Goal: Check status

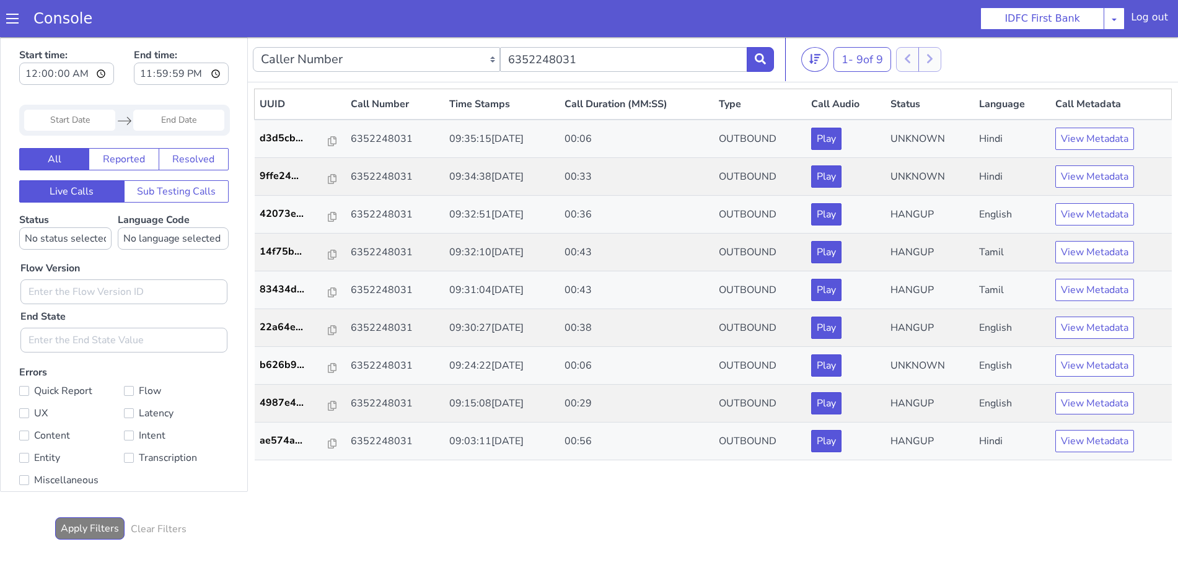
click at [762, 59] on icon at bounding box center [760, 58] width 11 height 11
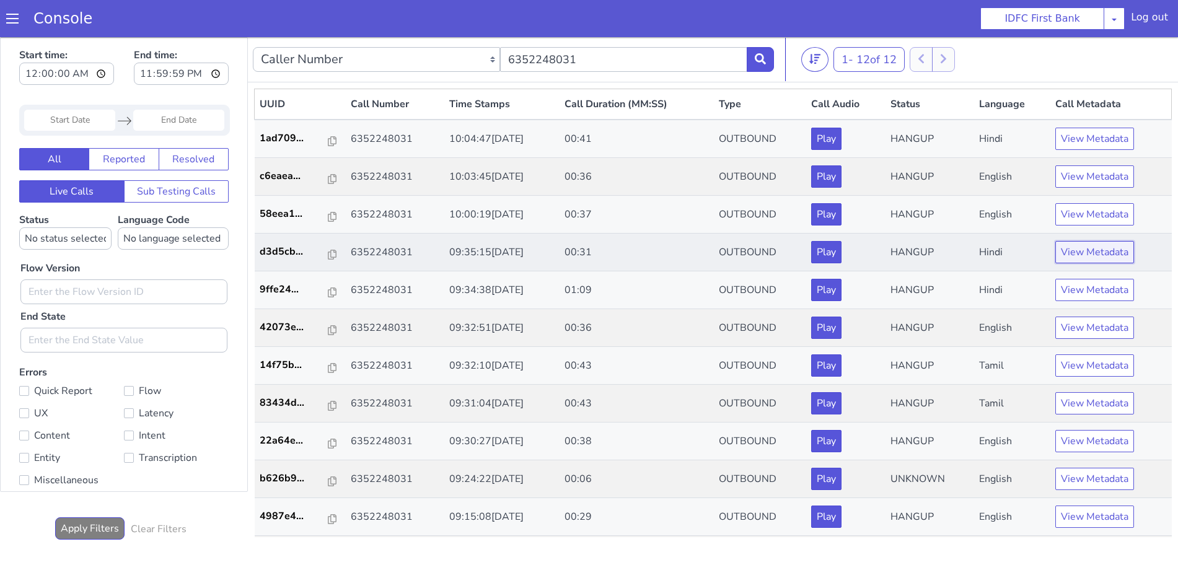
click at [1072, 251] on button "View Metadata" at bounding box center [1094, 252] width 79 height 22
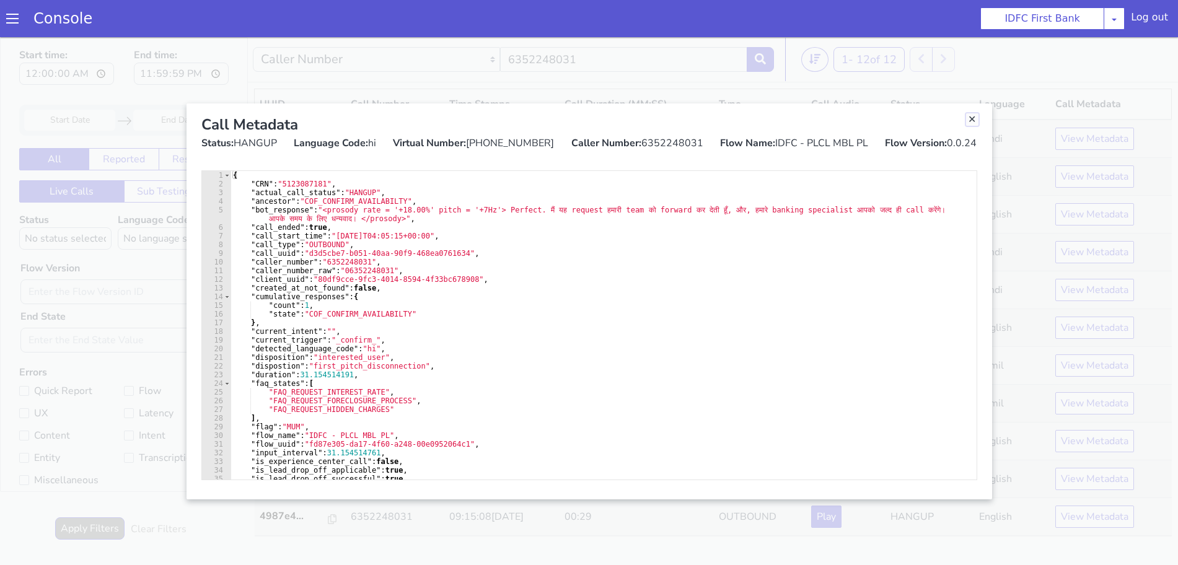
click at [973, 120] on link "Close" at bounding box center [972, 119] width 12 height 12
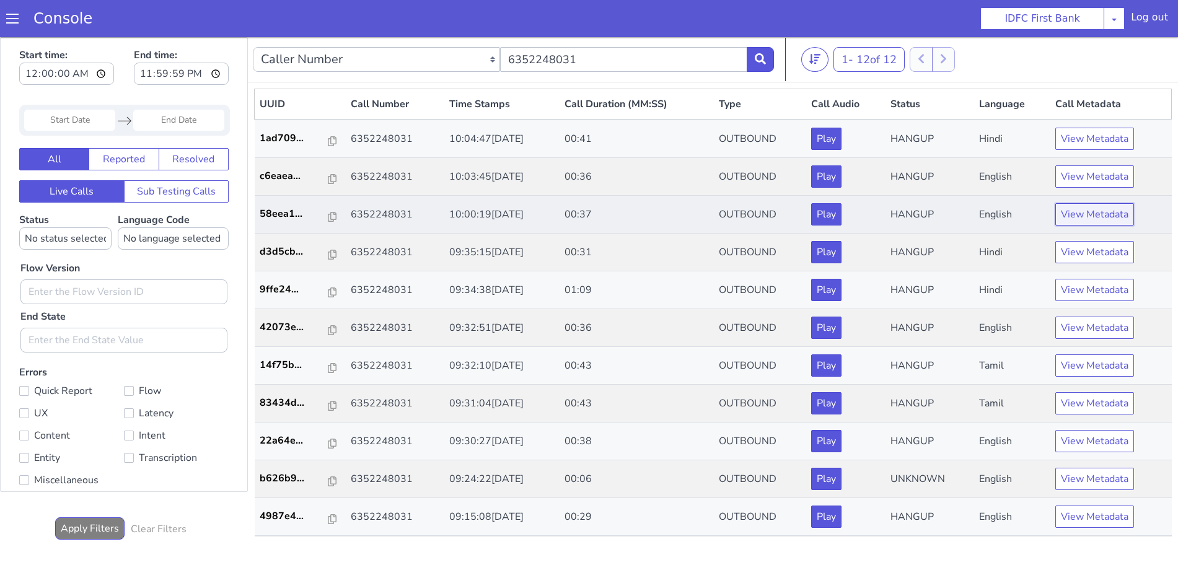
click at [1075, 217] on button "View Metadata" at bounding box center [1094, 214] width 79 height 22
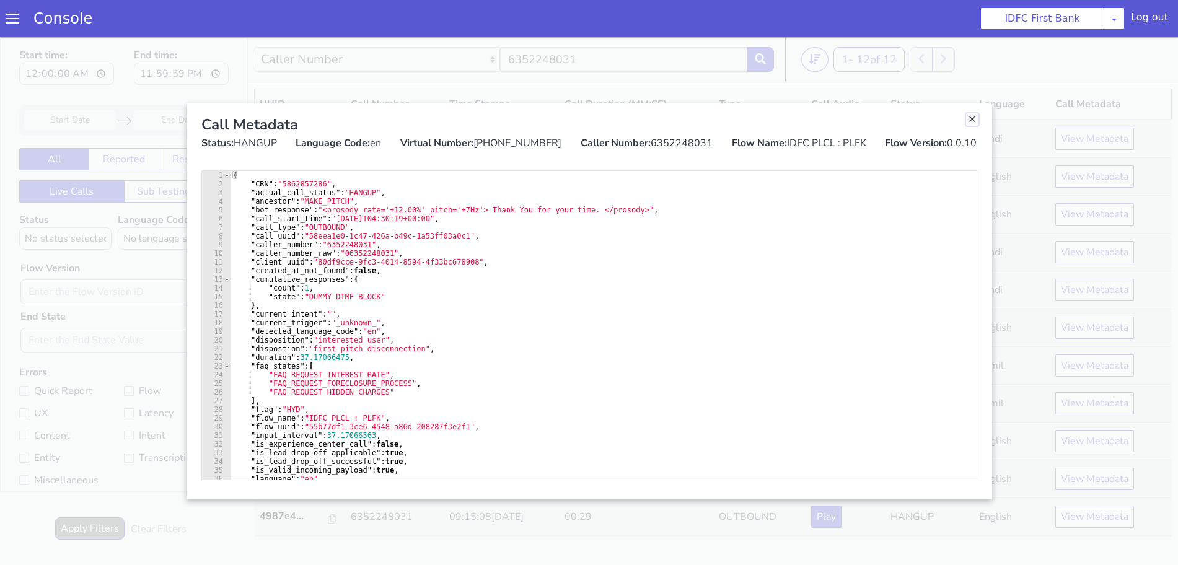
click at [973, 123] on link "Close" at bounding box center [972, 119] width 12 height 12
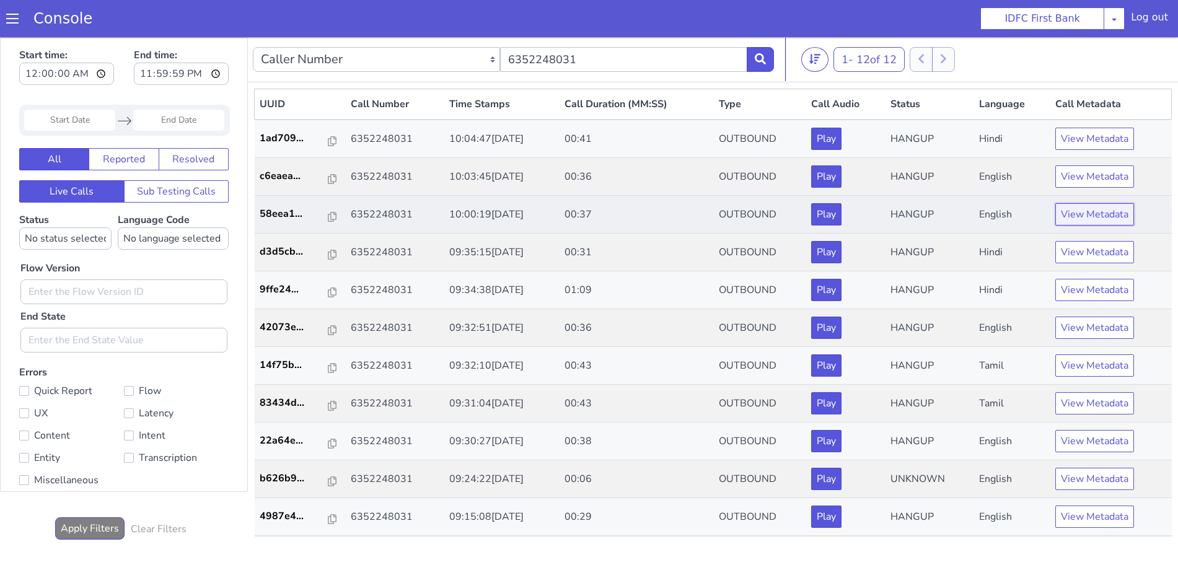
click at [1074, 213] on button "View Metadata" at bounding box center [1094, 214] width 79 height 22
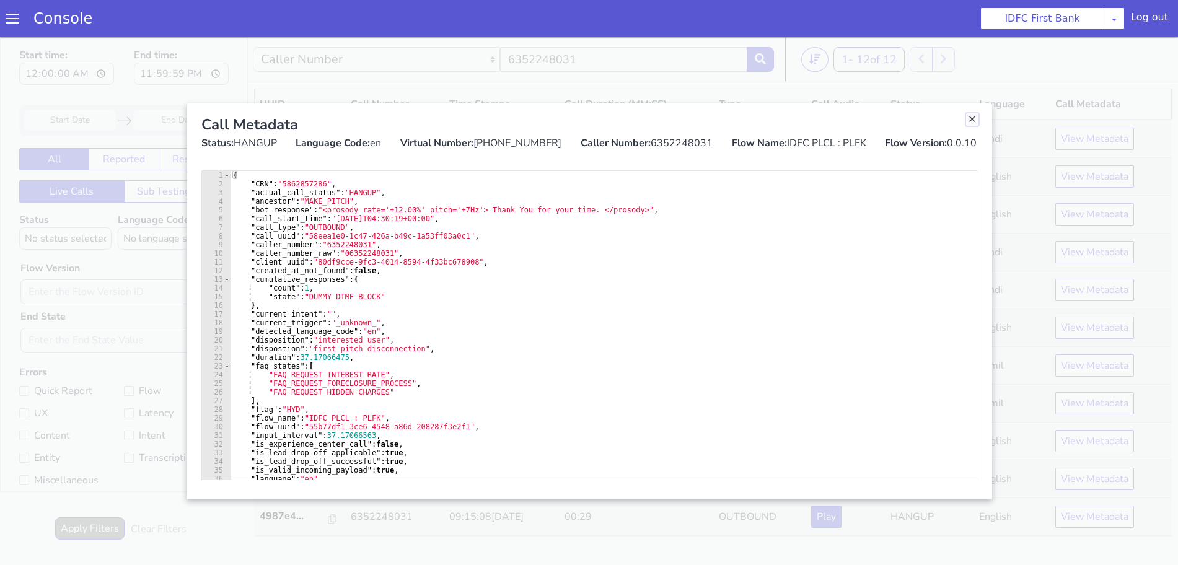
click at [971, 120] on link "Close" at bounding box center [972, 119] width 12 height 12
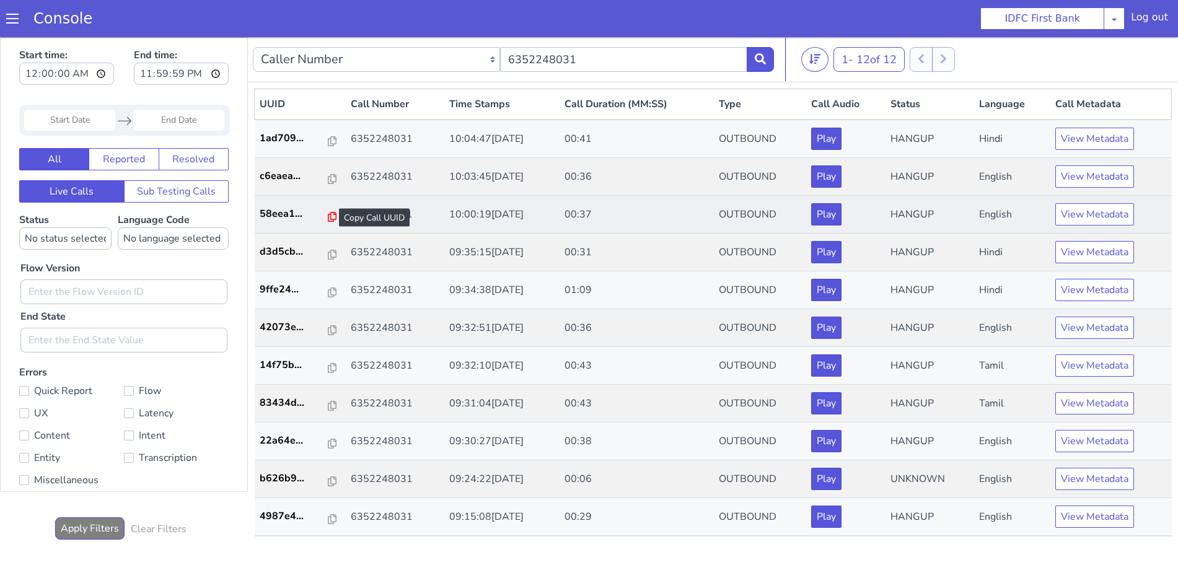
click at [328, 218] on icon at bounding box center [332, 217] width 9 height 10
